Goal: Transaction & Acquisition: Purchase product/service

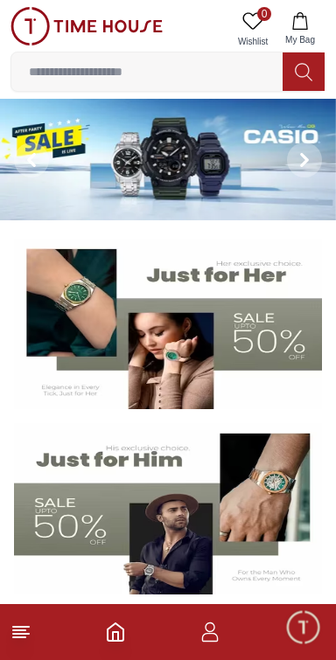
click at [145, 176] on img at bounding box center [168, 160] width 336 height 122
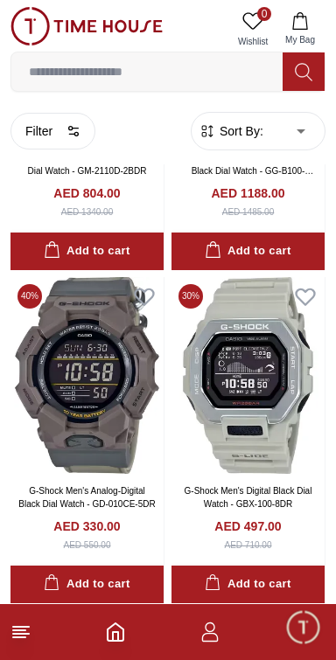
scroll to position [2737, 0]
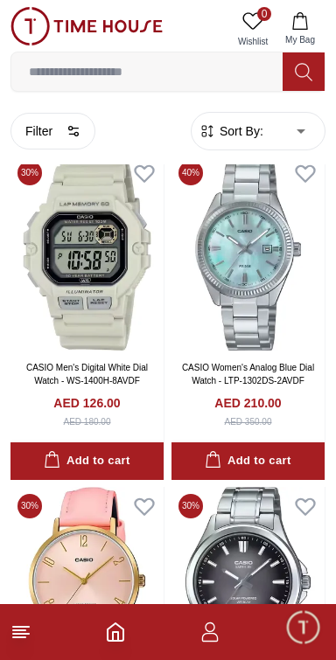
scroll to position [5516, 0]
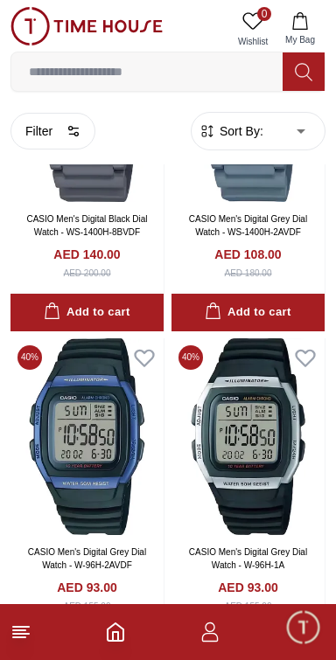
scroll to position [9672, 0]
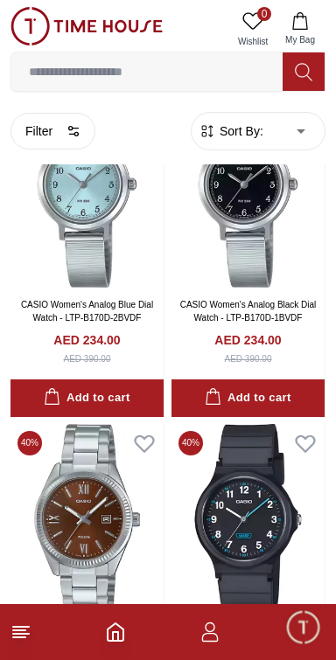
scroll to position [19689, 0]
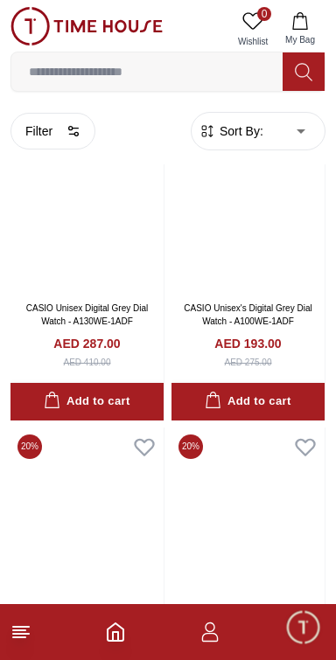
scroll to position [22939, 0]
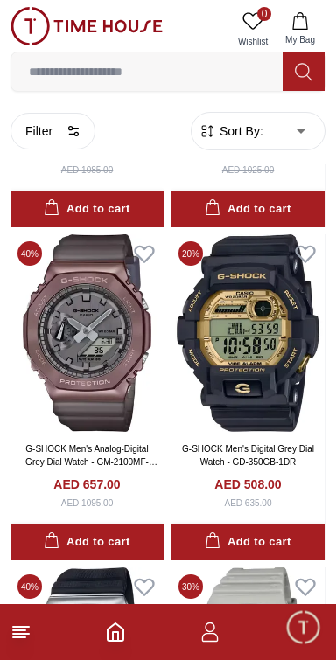
scroll to position [24675, 0]
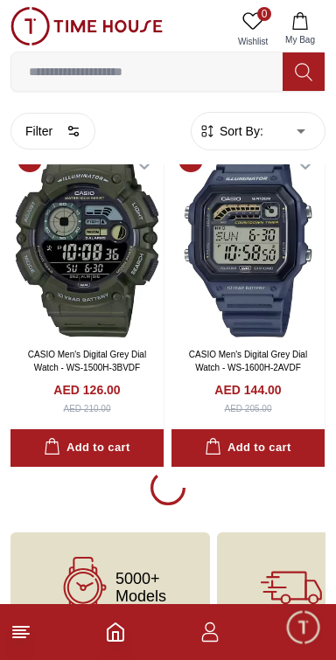
scroll to position [26526, 0]
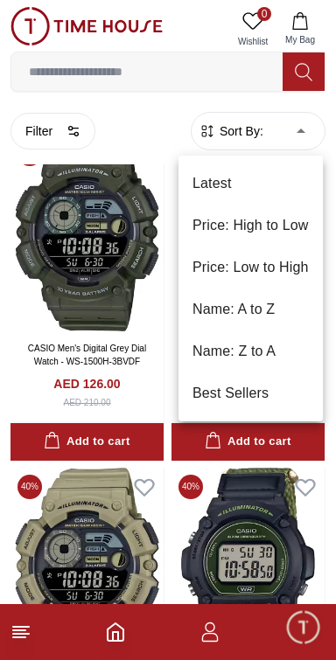
click at [282, 270] on li "Price: Low to High" at bounding box center [250, 268] width 144 height 42
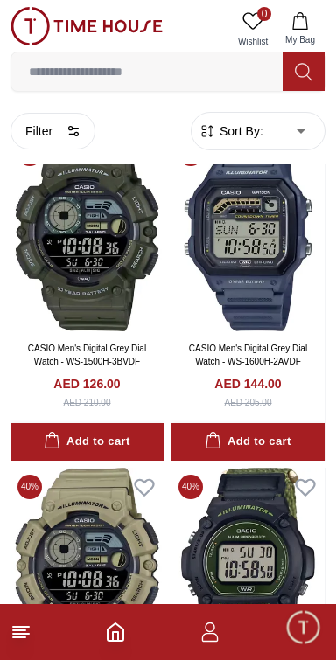
type input "*"
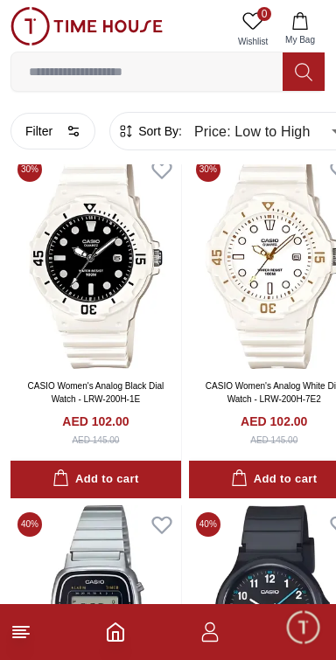
scroll to position [5163, 0]
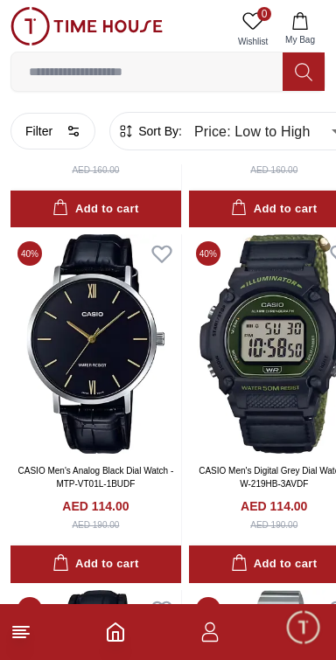
scroll to position [8283, 0]
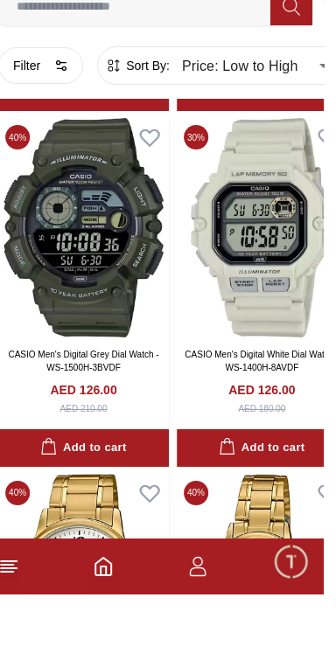
scroll to position [12247, 0]
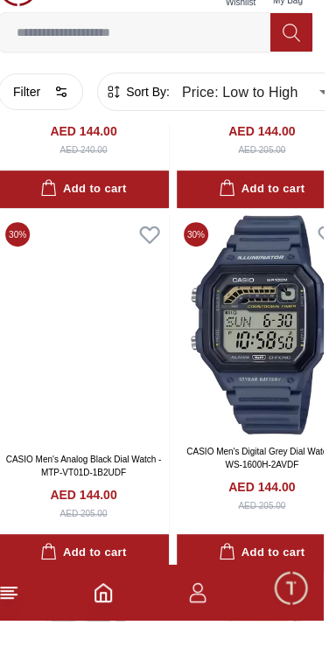
scroll to position [19291, 0]
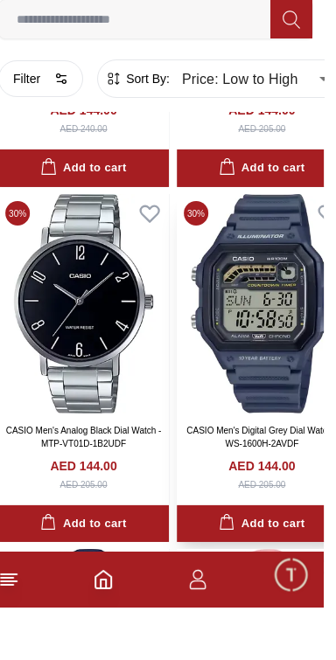
click at [305, 313] on img at bounding box center [274, 357] width 171 height 220
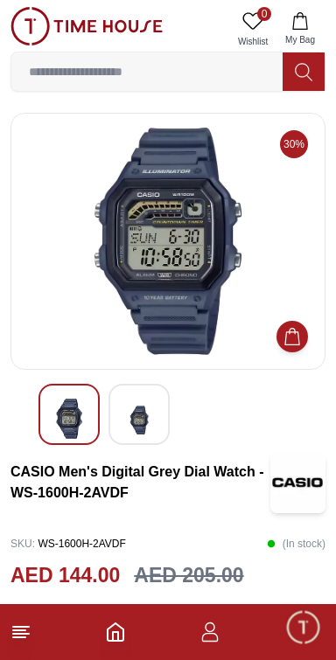
click at [150, 418] on img at bounding box center [138, 420] width 31 height 43
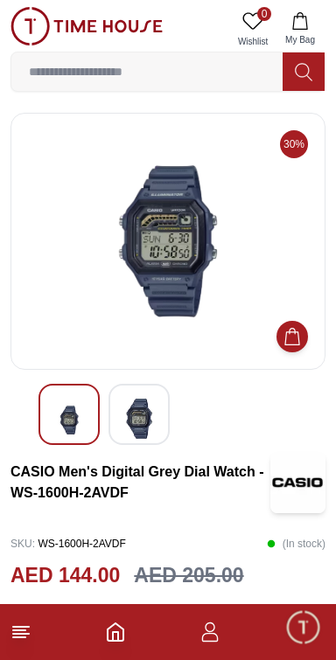
click at [87, 419] on div at bounding box center [68, 414] width 61 height 61
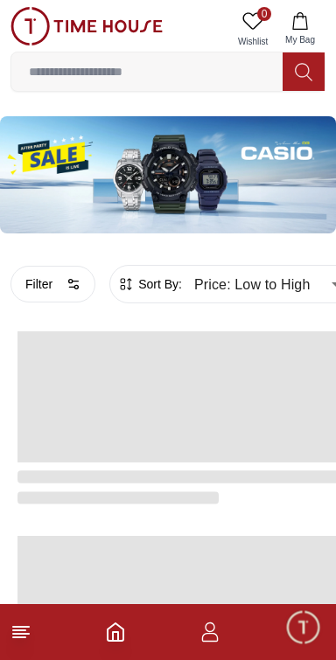
scroll to position [3073, 0]
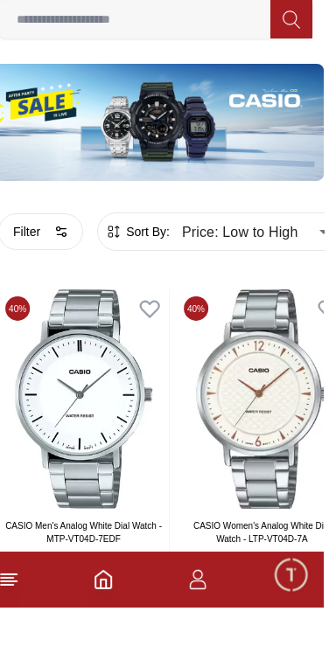
click at [86, 165] on img at bounding box center [168, 174] width 336 height 117
click at [112, 168] on img at bounding box center [168, 174] width 336 height 117
click at [132, 168] on img at bounding box center [168, 174] width 336 height 117
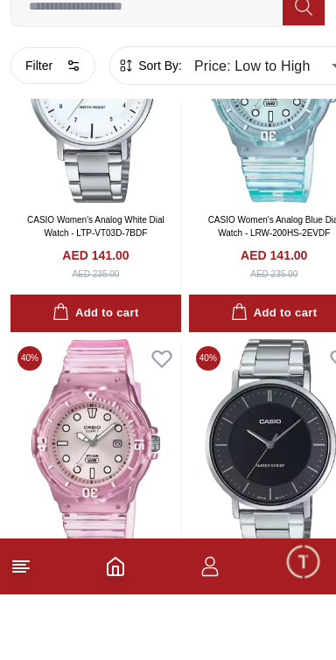
scroll to position [17592, 0]
